Goal: Transaction & Acquisition: Purchase product/service

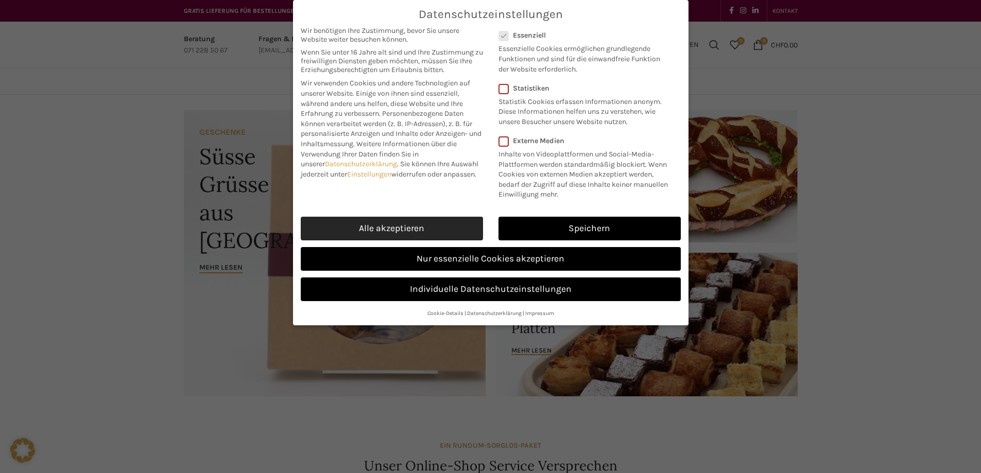
click at [357, 227] on link "Alle akzeptieren" at bounding box center [392, 229] width 182 height 24
checkbox input "true"
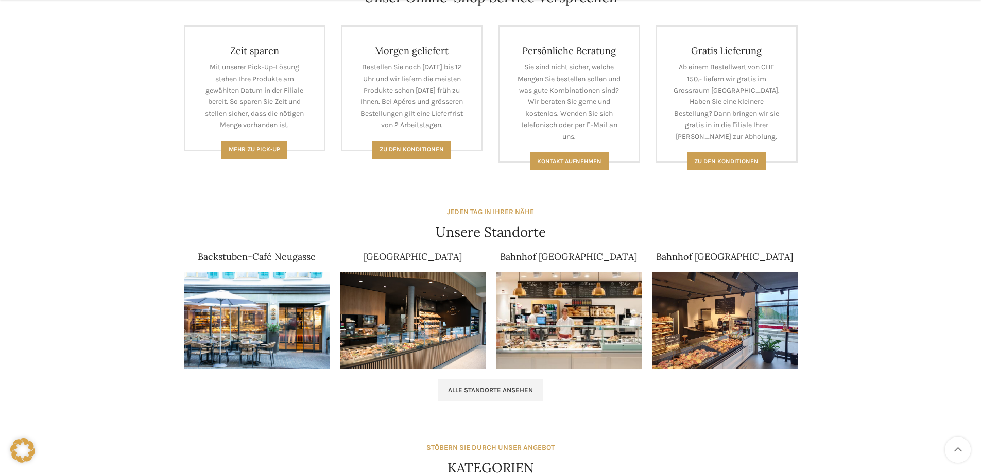
scroll to position [515, 0]
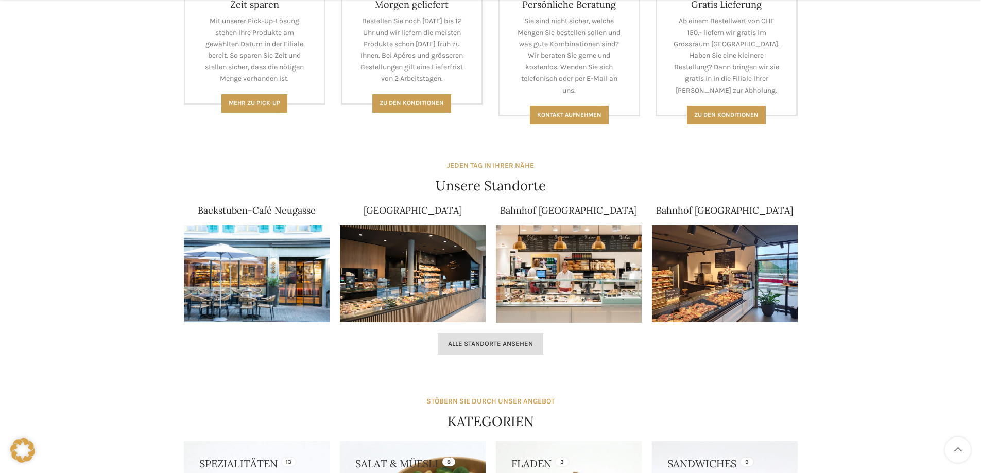
click at [489, 337] on link "Alle Standorte ansehen" at bounding box center [491, 344] width 106 height 22
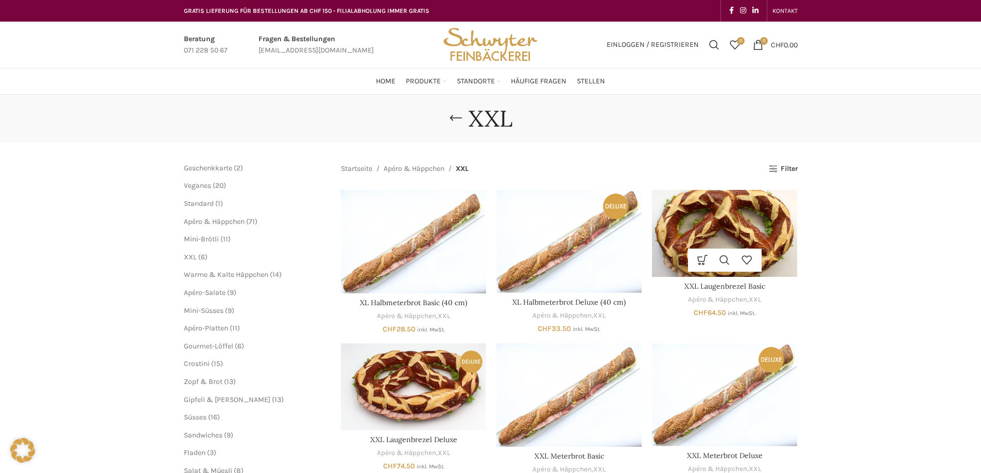
drag, startPoint x: 795, startPoint y: 49, endPoint x: 729, endPoint y: 222, distance: 184.5
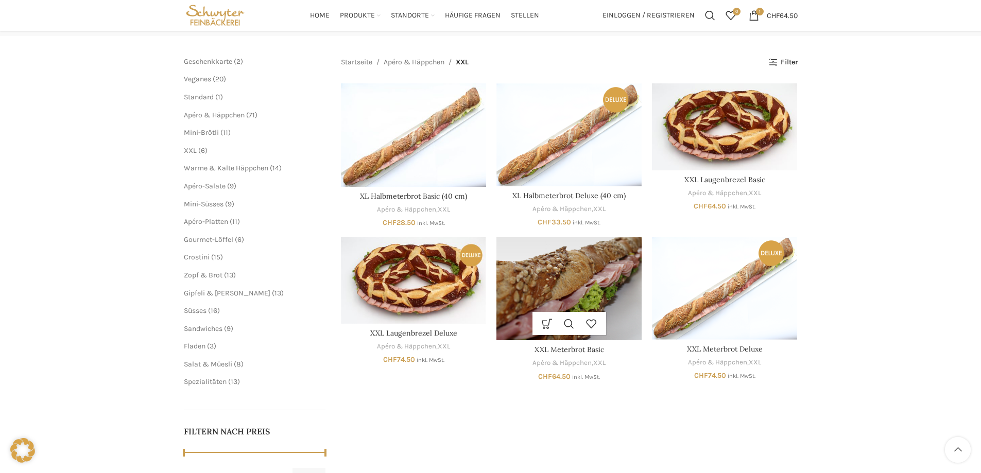
scroll to position [103, 0]
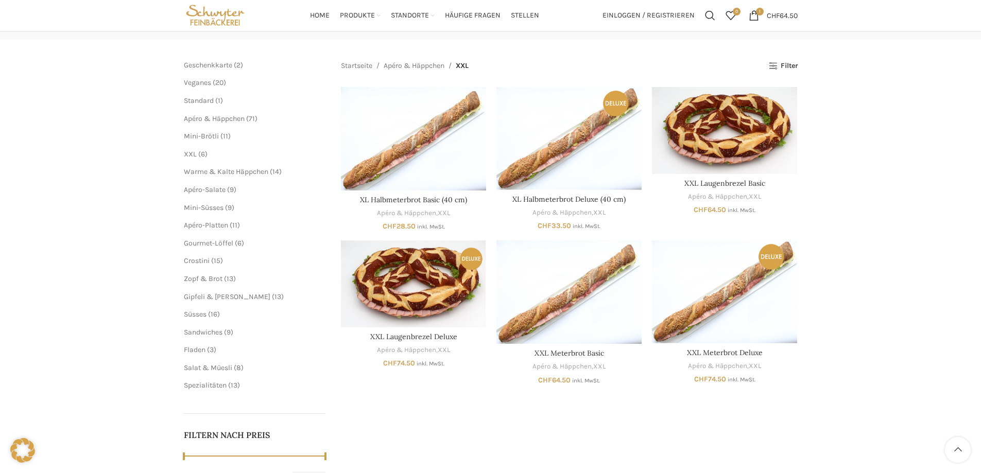
drag, startPoint x: 579, startPoint y: 280, endPoint x: 625, endPoint y: 416, distance: 143.2
click at [625, 416] on div "Startseite Apéro & Häppchen XXL Alle 6 Ergebnisse werden angezeigt Seitenleiste…" at bounding box center [569, 275] width 457 height 431
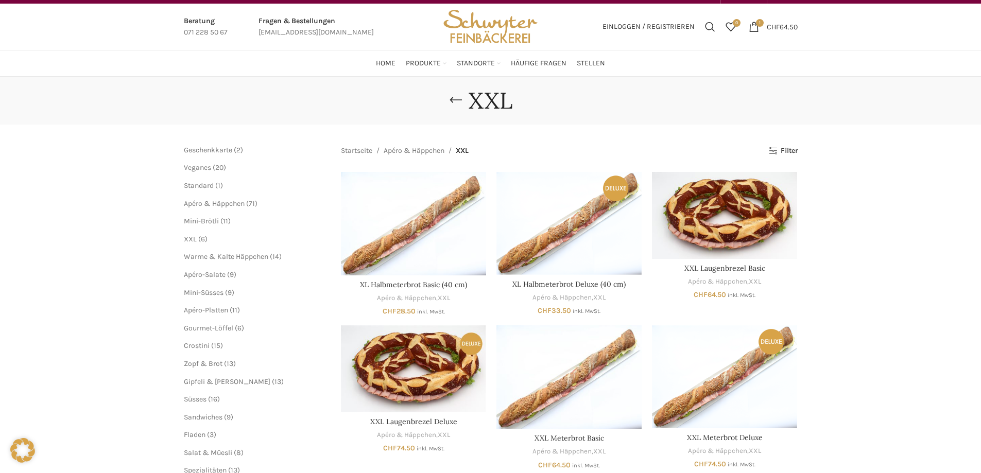
scroll to position [0, 0]
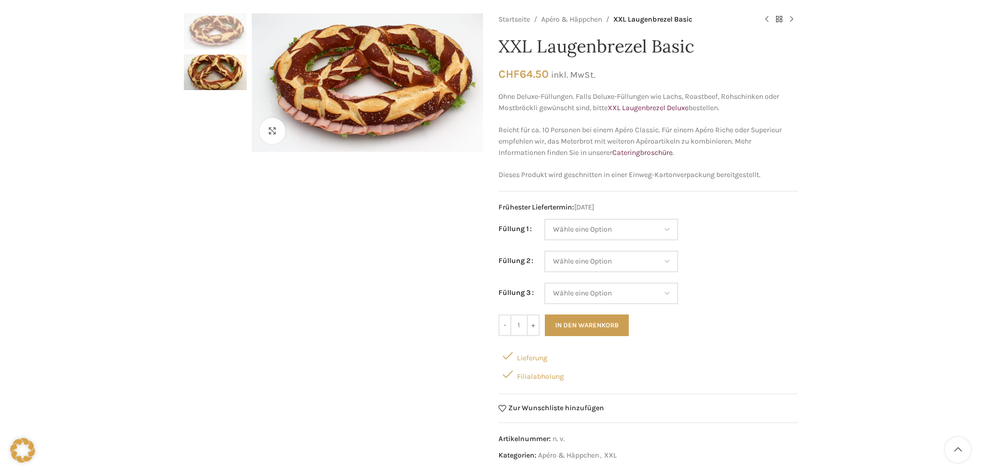
scroll to position [103, 0]
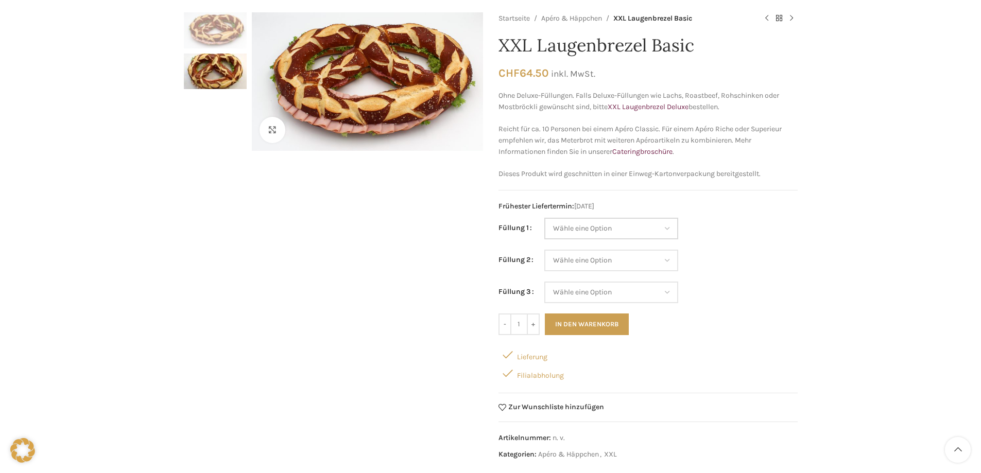
click at [620, 231] on select "Wähle eine Option Salami Schinken Fleischkäse Trutenschinken Appenzellerkäse Gr…" at bounding box center [611, 229] width 134 height 22
click at [544, 218] on select "Wähle eine Option Salami Schinken Fleischkäse Trutenschinken Appenzellerkäse Gr…" at bounding box center [611, 229] width 134 height 22
select select "Thonmasse"
click at [602, 264] on select "Wähle eine Option Salami Schinken Fleischkäse Trutenschinken Appenzellerkäse Gr…" at bounding box center [611, 261] width 134 height 22
select select "Fleischkäse"
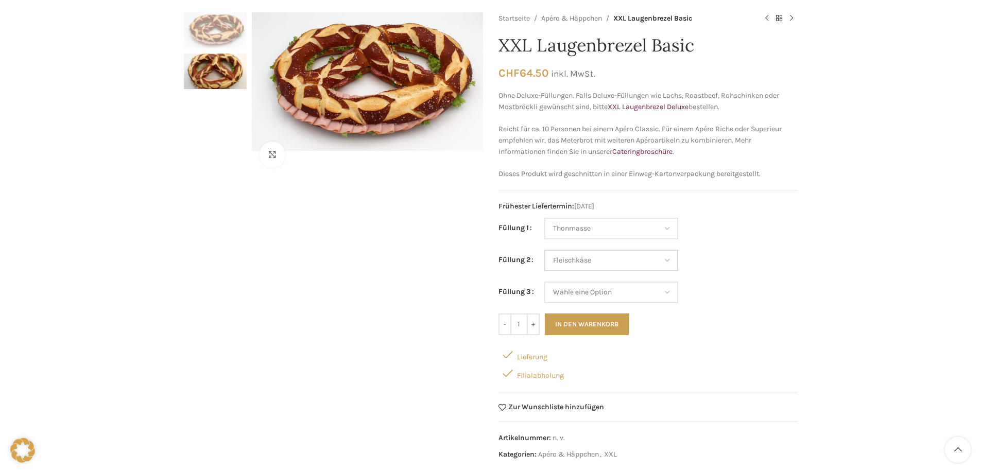
click at [544, 250] on select "Wähle eine Option Salami Schinken Fleischkäse Trutenschinken Appenzellerkäse Gr…" at bounding box center [611, 261] width 134 height 22
select select "Thonmasse"
select select "Fleischkäse"
click at [603, 291] on select "Wähle eine Option Salami Schinken Fleischkäse Trutenschinken Appenzellerkäse Gr…" at bounding box center [611, 293] width 134 height 22
select select "Salami"
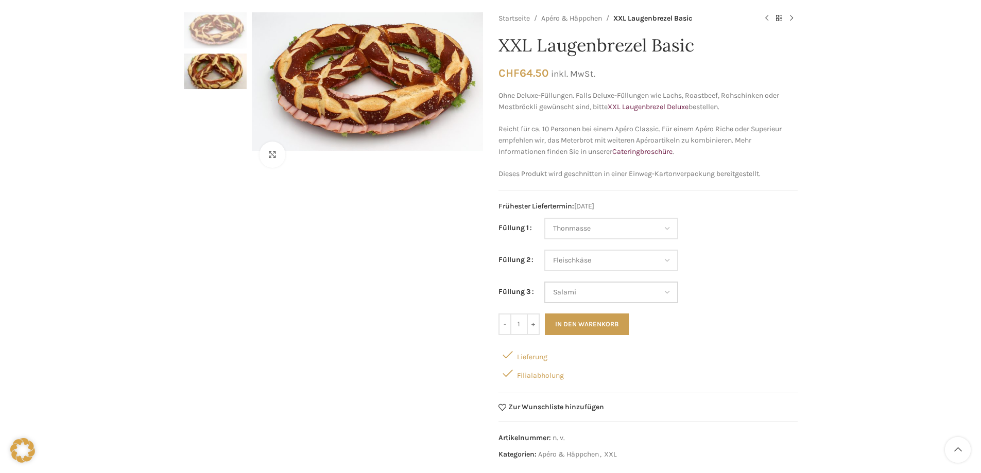
click at [544, 282] on select "Wähle eine Option Salami Schinken Fleischkäse Trutenschinken Appenzellerkäse Gr…" at bounding box center [611, 293] width 134 height 22
select select "Thonmasse"
select select "Fleischkäse"
select select "Salami"
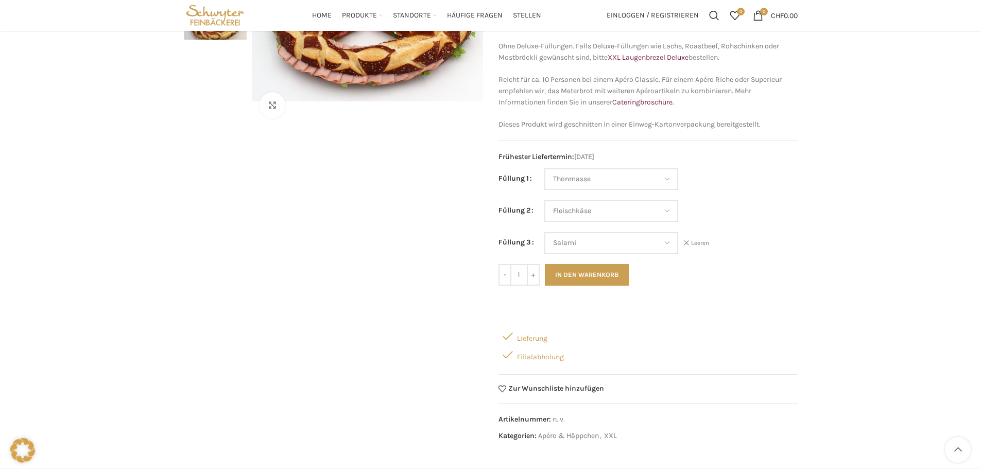
scroll to position [0, 0]
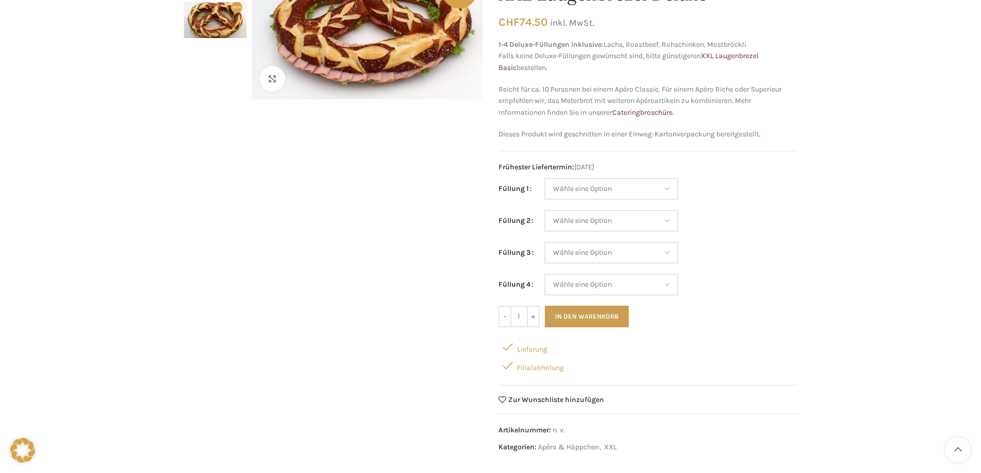
scroll to position [155, 0]
click at [621, 186] on select "Wähle eine Option Lachs (Deluxe) Roastbeef (Deluxe) Rohschinken (Deluxe) Mostbr…" at bounding box center [611, 189] width 134 height 22
drag, startPoint x: 296, startPoint y: 298, endPoint x: 327, endPoint y: 309, distance: 33.4
click at [298, 298] on div "Klicken um zu vergrössern" at bounding box center [333, 209] width 299 height 497
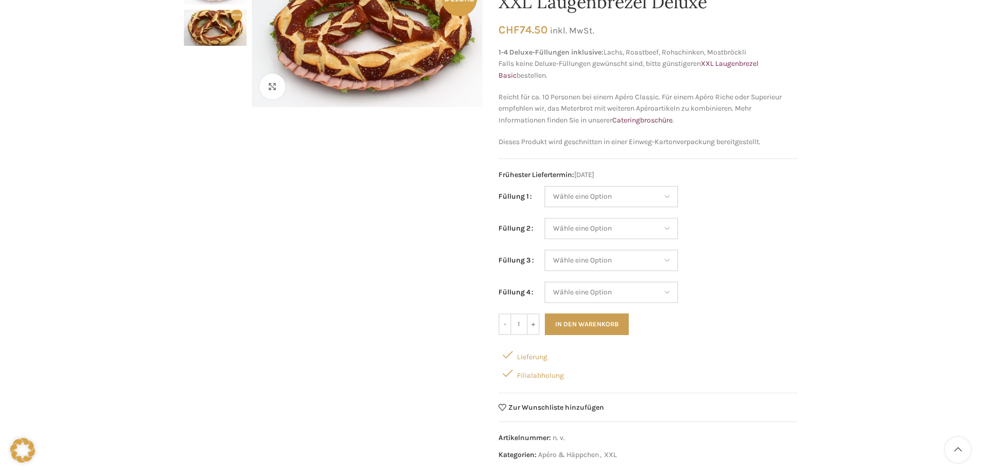
scroll to position [0, 0]
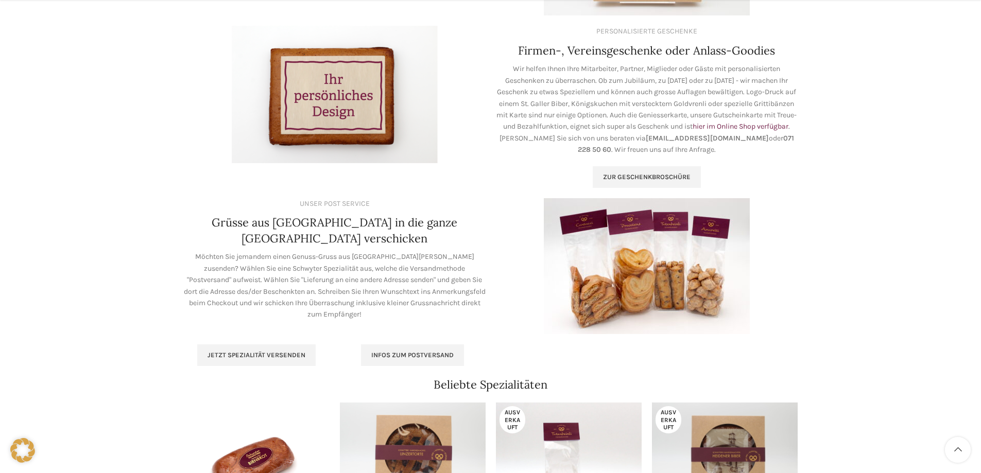
scroll to position [515, 0]
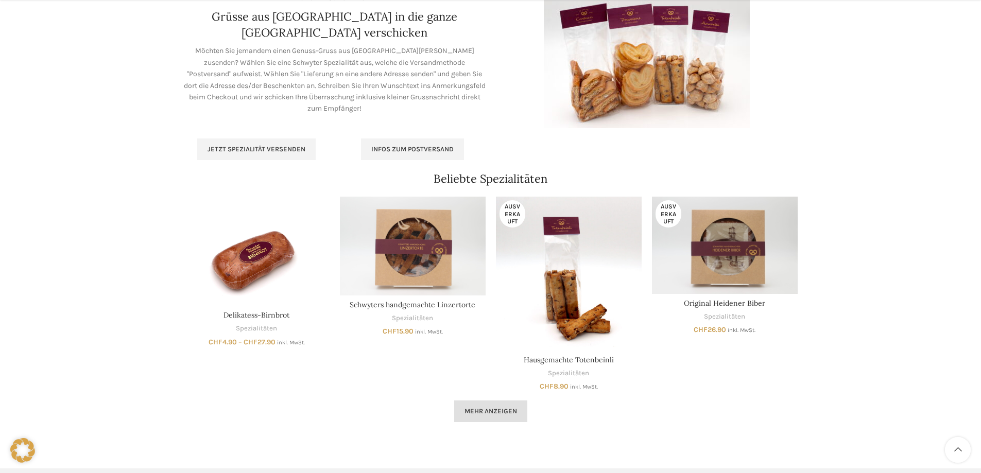
click at [479, 409] on span "Mehr anzeigen" at bounding box center [491, 411] width 53 height 8
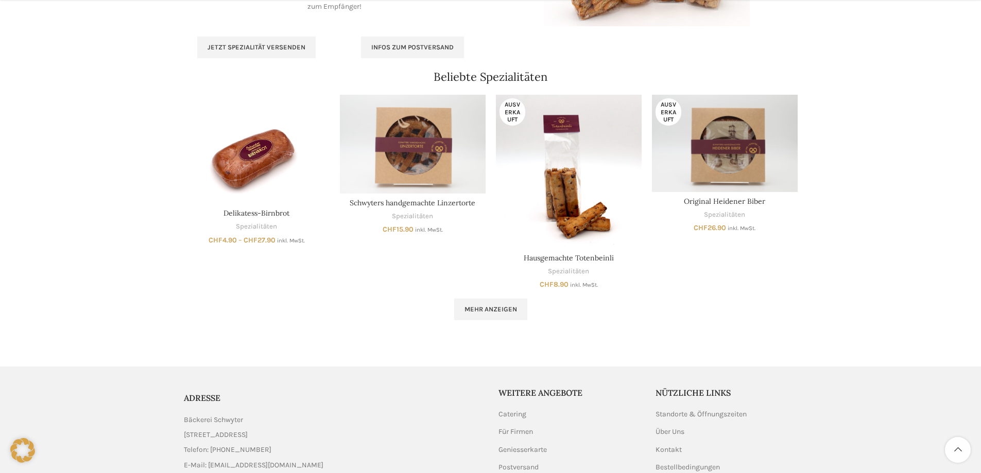
scroll to position [618, 0]
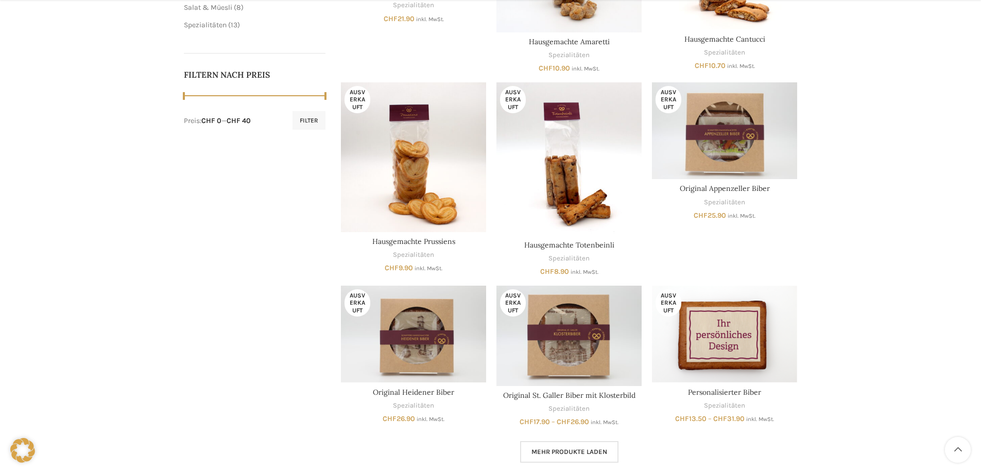
scroll to position [670, 0]
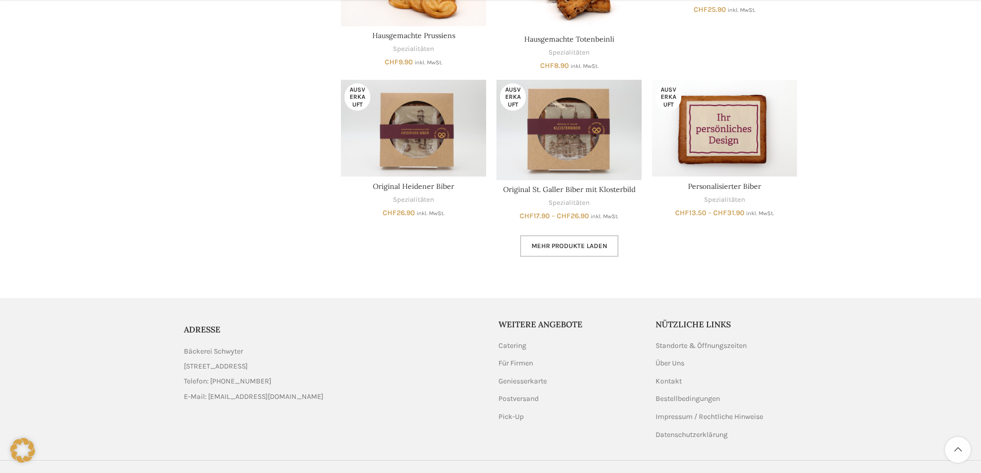
click at [583, 247] on span "Mehr Produkte laden" at bounding box center [570, 246] width 76 height 8
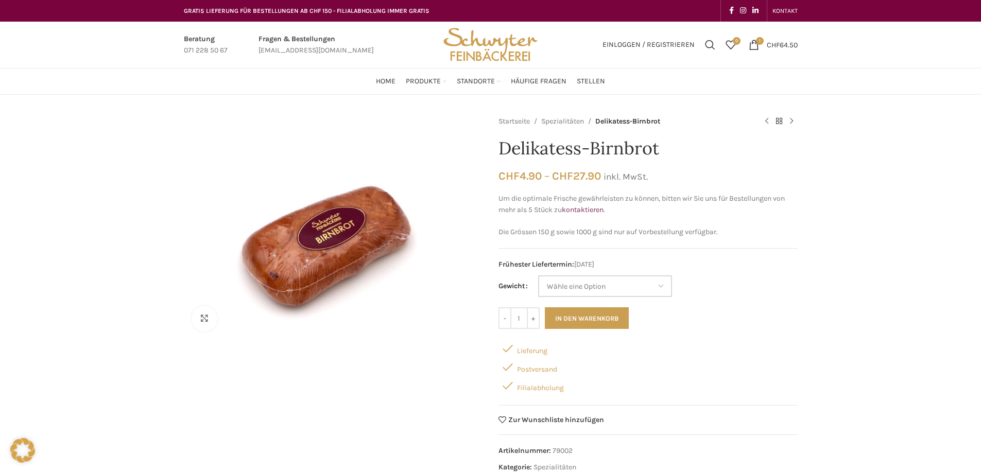
click at [610, 290] on select "Wähle eine Option 150 g (Vorbestellung) 250 g 500 g 1000 g (Vorbestellung)" at bounding box center [605, 287] width 134 height 22
click at [539, 276] on select "Wähle eine Option 150 g (Vorbestellung) 250 g 500 g 1000 g (Vorbestellung)" at bounding box center [605, 287] width 134 height 22
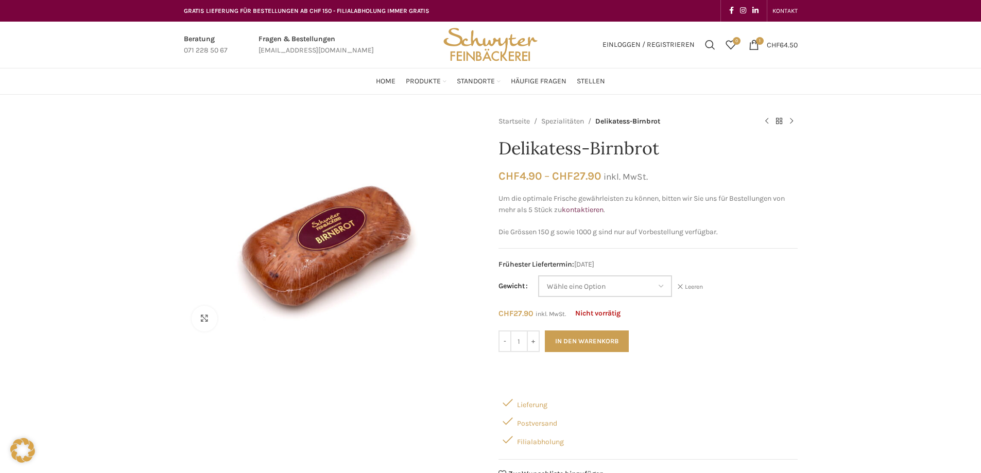
click at [607, 285] on select "Wähle eine Option 150 g (Vorbestellung) 250 g 500 g 1000 g (Vorbestellung)" at bounding box center [605, 287] width 134 height 22
click at [539, 276] on select "Wähle eine Option 150 g (Vorbestellung) 250 g 500 g 1000 g (Vorbestellung)" at bounding box center [605, 287] width 134 height 22
click at [660, 281] on select "Wähle eine Option 150 g (Vorbestellung) 250 g 500 g 1000 g (Vorbestellung)" at bounding box center [605, 287] width 134 height 22
click at [539, 276] on select "Wähle eine Option 150 g (Vorbestellung) 250 g 500 g 1000 g (Vorbestellung)" at bounding box center [605, 287] width 134 height 22
click at [658, 294] on select "Wähle eine Option 150 g (Vorbestellung) 250 g 500 g 1000 g (Vorbestellung)" at bounding box center [605, 287] width 134 height 22
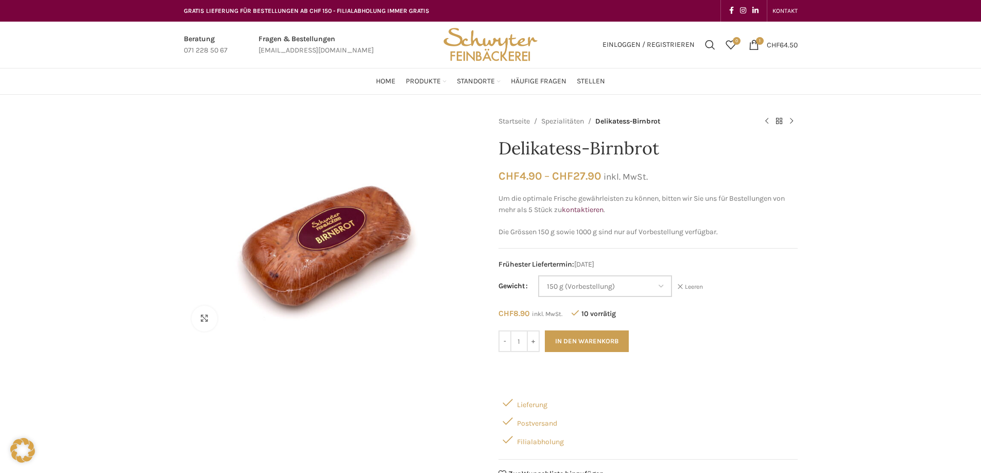
click at [539, 276] on select "Wähle eine Option 150 g (Vorbestellung) 250 g 500 g 1000 g (Vorbestellung)" at bounding box center [605, 287] width 134 height 22
select select "150 g (Vorbestellung)"
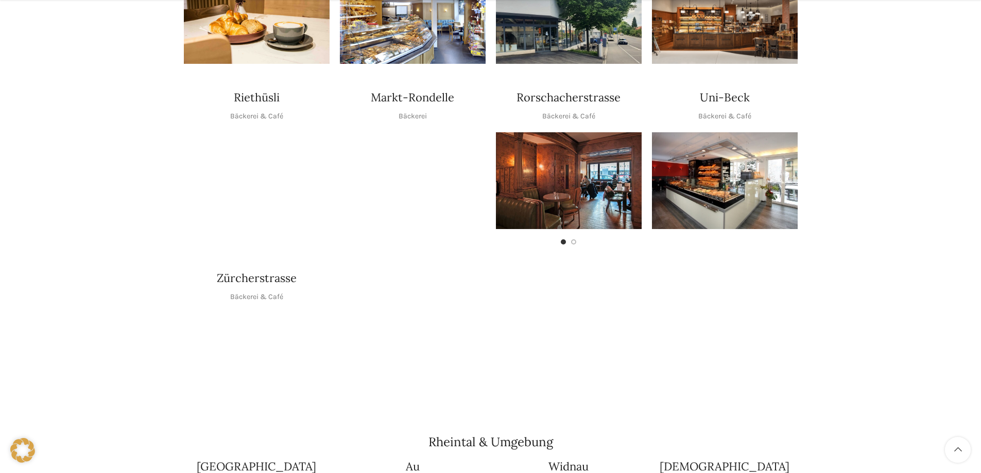
scroll to position [515, 0]
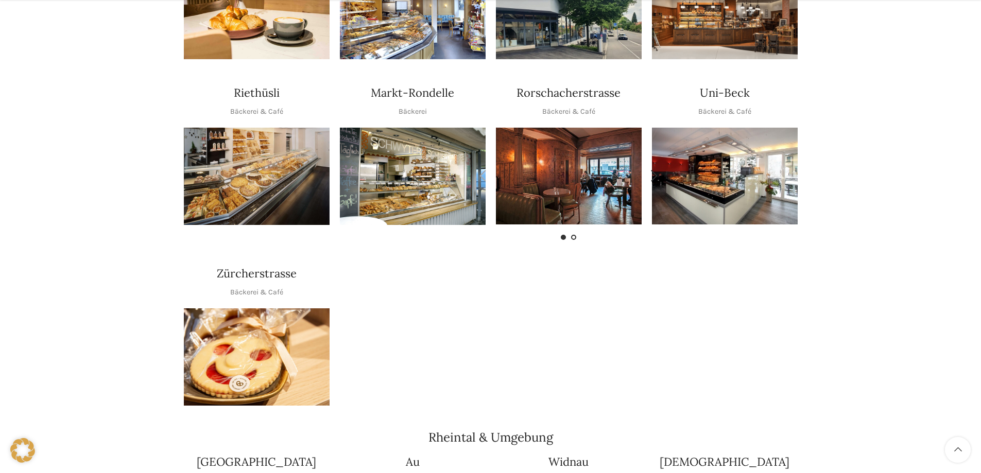
click at [575, 235] on span "Go to slide 2" at bounding box center [573, 237] width 5 height 5
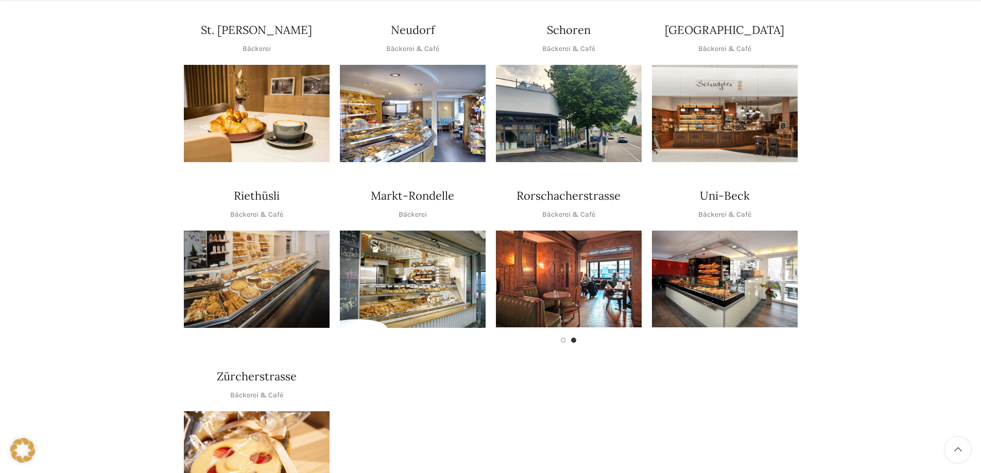
scroll to position [567, 0]
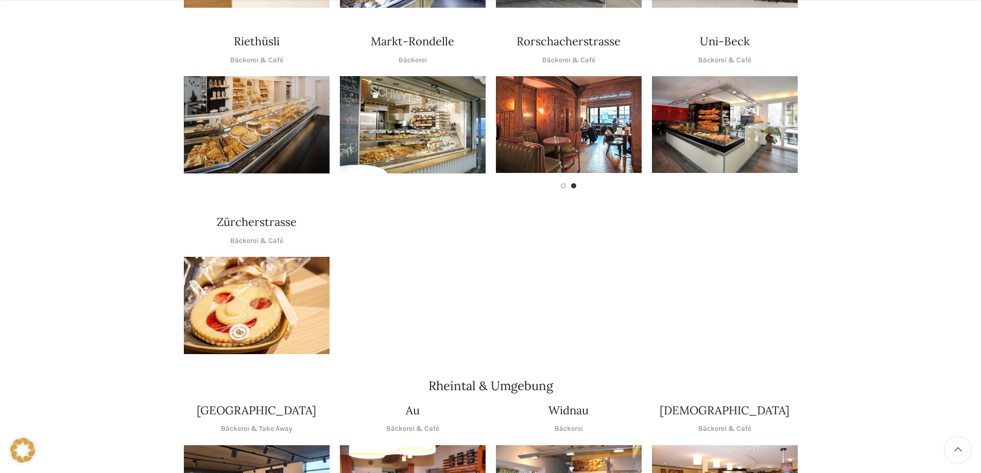
click at [250, 280] on img "1 / 1" at bounding box center [257, 305] width 146 height 97
